Goal: Task Accomplishment & Management: Complete application form

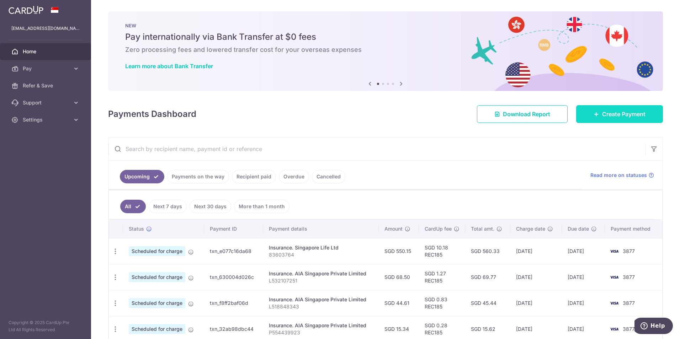
click at [602, 114] on span "Create Payment" at bounding box center [623, 114] width 43 height 9
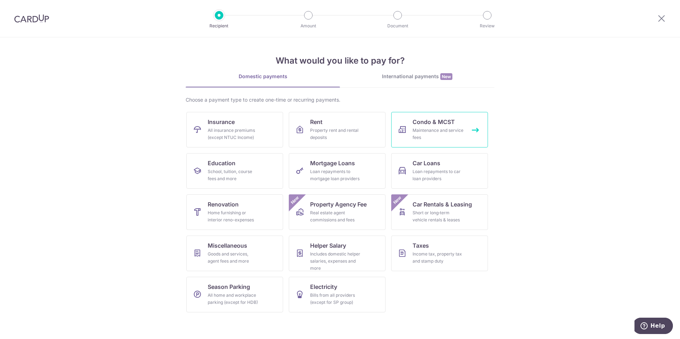
click at [435, 134] on div "Maintenance and service fees" at bounding box center [437, 134] width 51 height 14
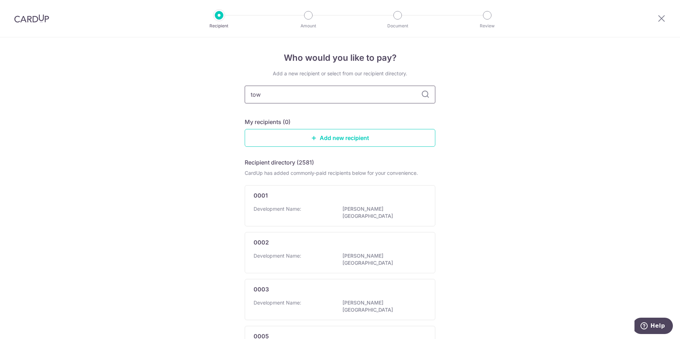
type input "town"
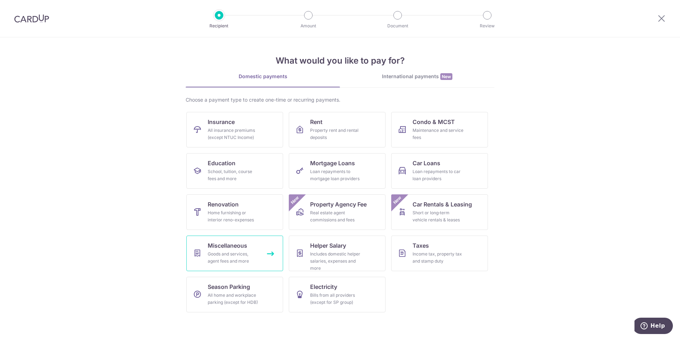
click at [251, 261] on div "Goods and services, agent fees and more" at bounding box center [233, 258] width 51 height 14
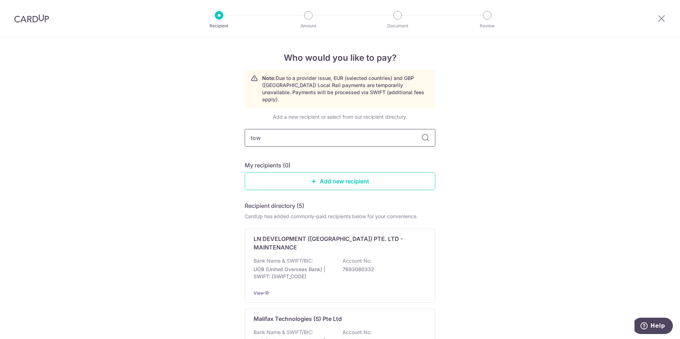
type input "town"
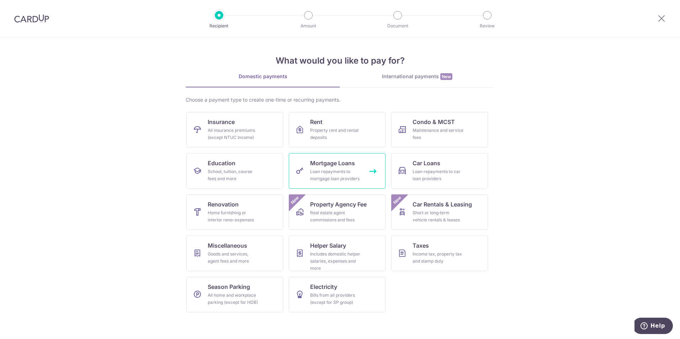
click at [327, 177] on div "Loan repayments to mortgage loan providers" at bounding box center [335, 175] width 51 height 14
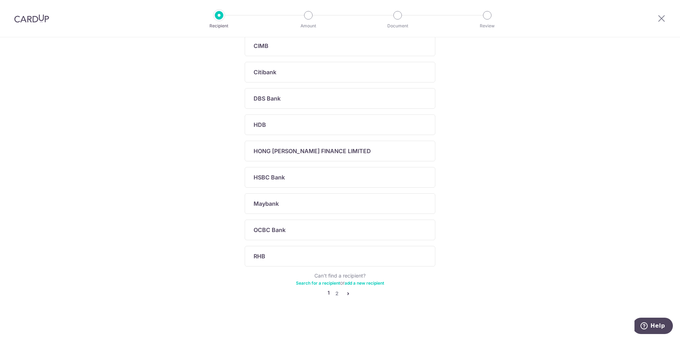
scroll to position [177, 0]
click at [314, 235] on div "OCBC Bank" at bounding box center [340, 229] width 190 height 21
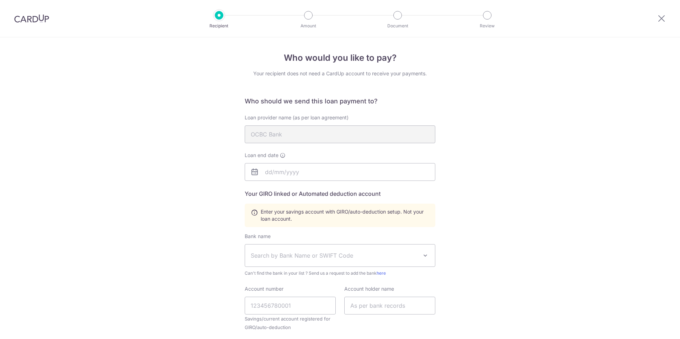
scroll to position [107, 0]
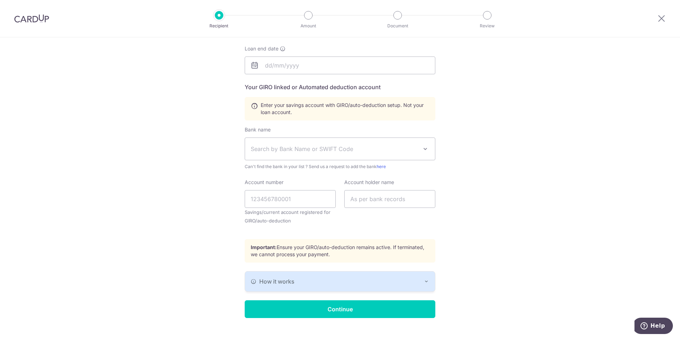
click at [27, 12] on div at bounding box center [31, 18] width 63 height 37
click at [28, 18] on img at bounding box center [31, 18] width 35 height 9
